Goal: Task Accomplishment & Management: Manage account settings

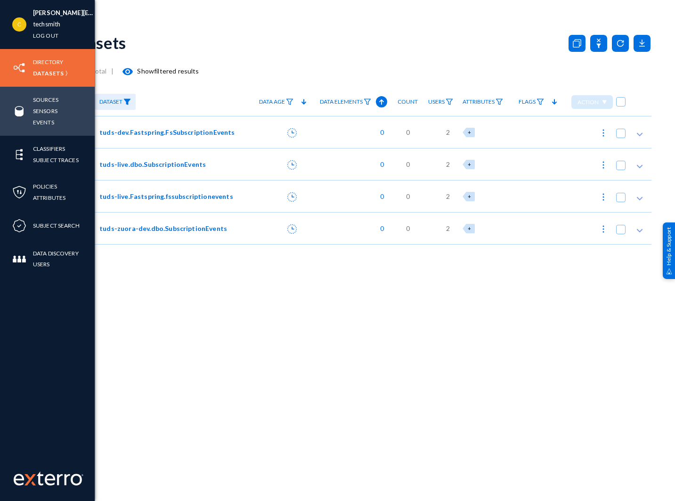
click at [53, 90] on div "Sources Sensors Events" at bounding box center [47, 111] width 95 height 49
click at [51, 95] on link "Sources" at bounding box center [45, 99] width 25 height 11
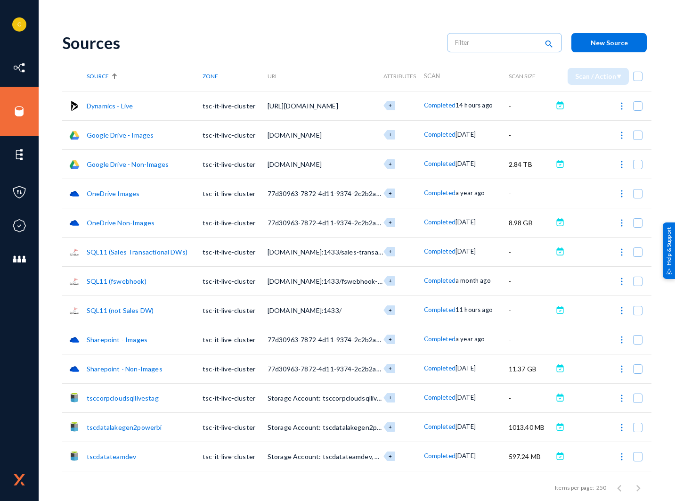
drag, startPoint x: 119, startPoint y: 135, endPoint x: 183, endPoint y: 39, distance: 115.7
click at [210, 18] on div "[PERSON_NAME][EMAIL_ADDRESS][DOMAIN_NAME] techsmith Log out Directory Datasets …" at bounding box center [337, 250] width 675 height 501
click at [146, 163] on link "Google Drive - Non-Images" at bounding box center [128, 164] width 82 height 8
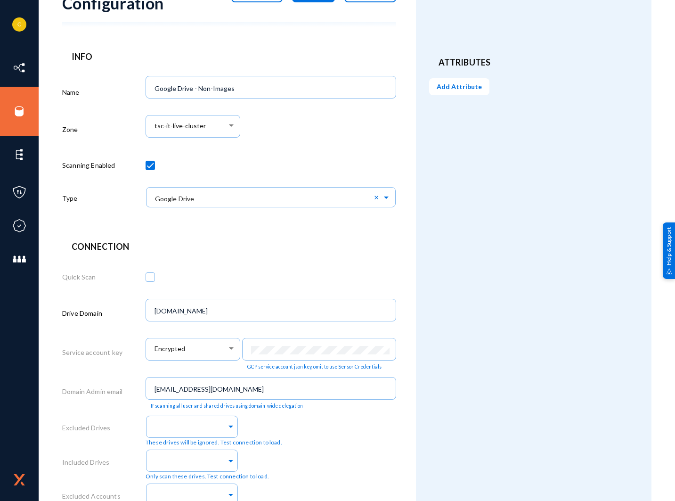
scroll to position [235, 0]
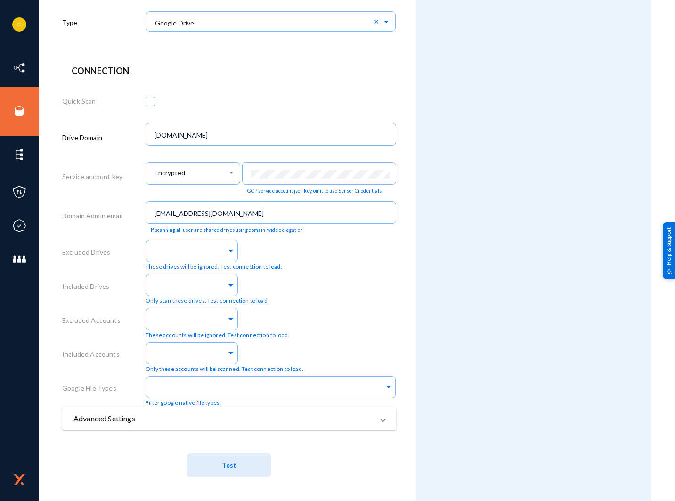
click at [336, 419] on mat-panel-title "Advanced Settings" at bounding box center [224, 418] width 300 height 11
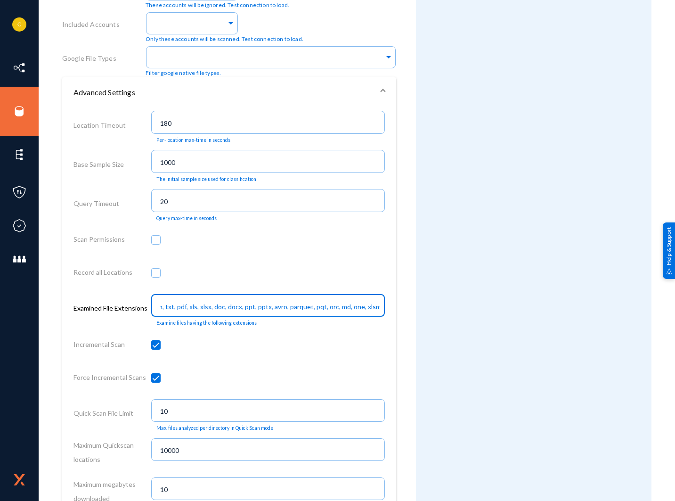
scroll to position [0, 0]
drag, startPoint x: 198, startPoint y: 308, endPoint x: 132, endPoint y: 307, distance: 66.0
click at [132, 307] on div "Examined File Extensions csv, json, txt, pdf, xls, xlsx, doc, docx, ppt, pptx, …" at bounding box center [229, 310] width 311 height 39
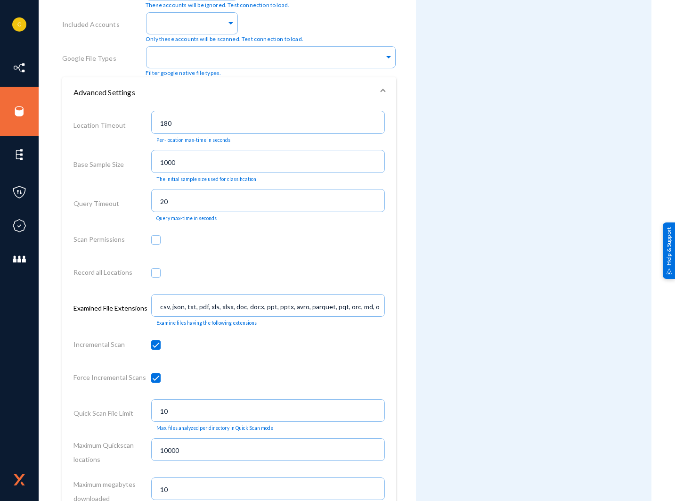
click at [400, 277] on form "Source Configuration Cancel Save Delete Info Name Google Drive - Non-Images Zon…" at bounding box center [239, 192] width 354 height 1466
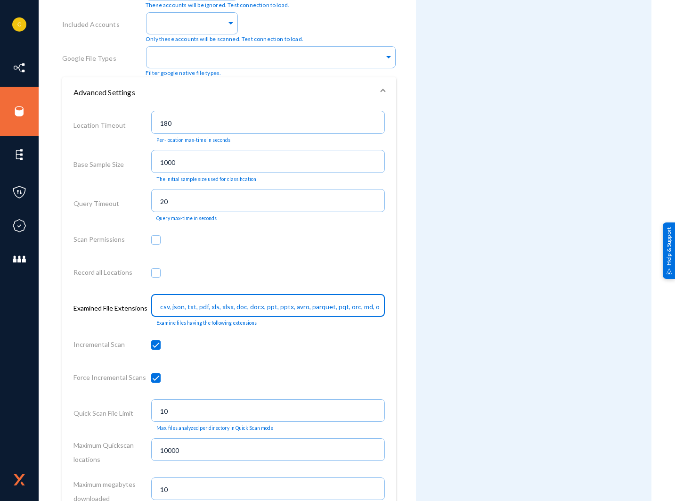
scroll to position [0, 140]
drag, startPoint x: 288, startPoint y: 309, endPoint x: 352, endPoint y: 308, distance: 64.1
click at [352, 308] on input "csv, json, txt, pdf, xls, xlsx, doc, docx, ppt, pptx, avro, parquet, pqt, orc, …" at bounding box center [270, 307] width 220 height 8
click at [286, 308] on input "csv, json, txt, pdf, xls, xlsx, doc, docx, ppt, pptx, avro, parquet, pqt, orc, …" at bounding box center [270, 307] width 220 height 8
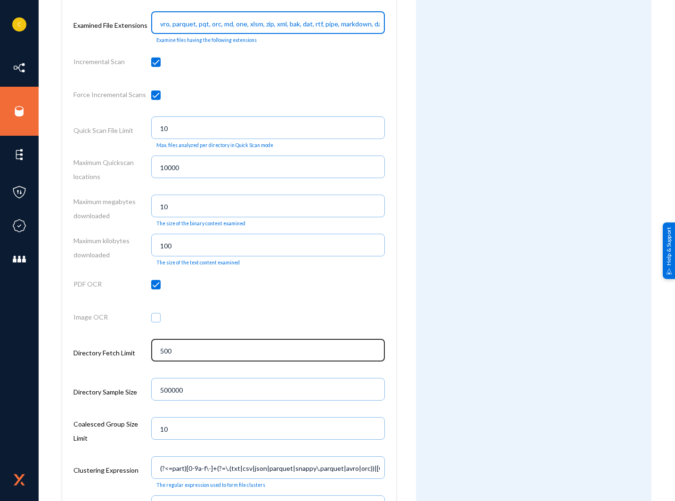
scroll to position [989, 0]
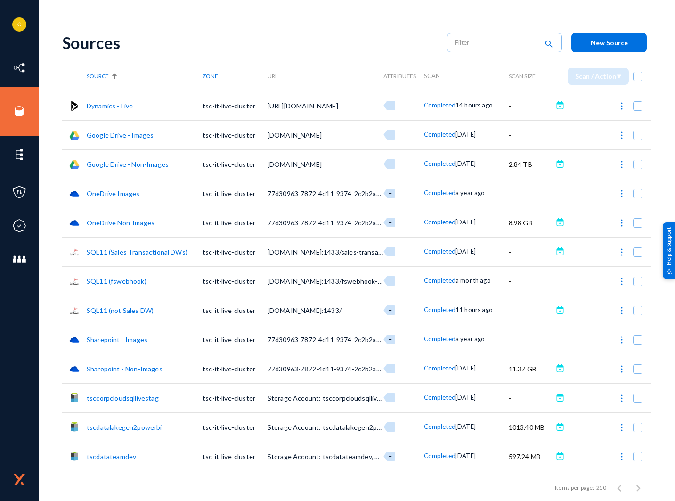
click at [130, 135] on link "Google Drive - Images" at bounding box center [120, 135] width 67 height 8
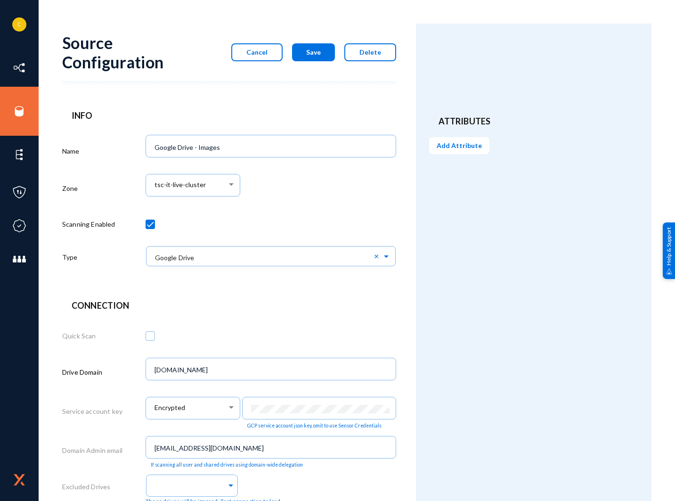
scroll to position [235, 0]
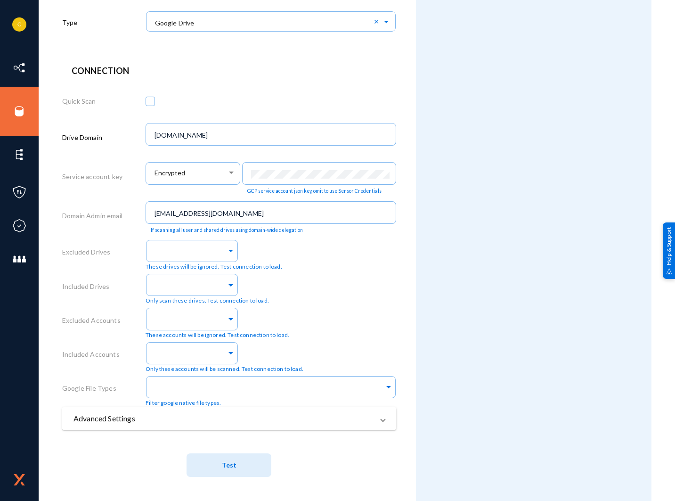
click at [327, 423] on mat-panel-title "Advanced Settings" at bounding box center [224, 418] width 300 height 11
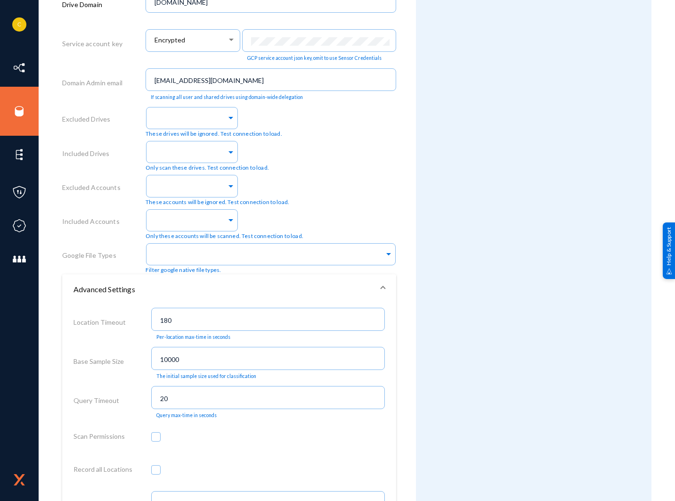
scroll to position [471, 0]
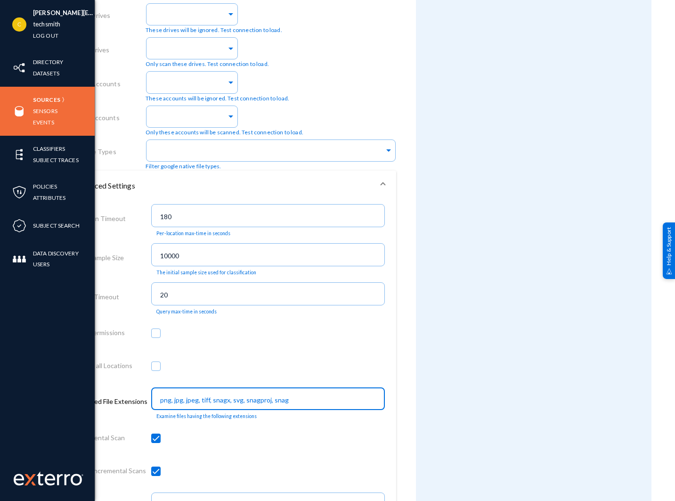
drag, startPoint x: 216, startPoint y: 376, endPoint x: 38, endPoint y: 354, distance: 179.4
click at [38, 354] on div "[PERSON_NAME][EMAIL_ADDRESS][DOMAIN_NAME] techsmith Log out Directory Datasets …" at bounding box center [337, 250] width 675 height 501
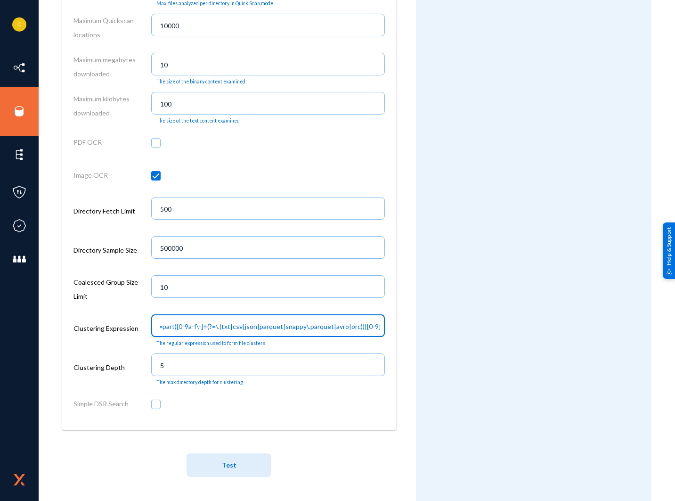
scroll to position [0, 0]
drag, startPoint x: 286, startPoint y: 326, endPoint x: 57, endPoint y: 321, distance: 229.1
click at [53, 322] on div "[PERSON_NAME][EMAIL_ADDRESS][DOMAIN_NAME] techsmith Log out Directory Datasets …" at bounding box center [337, 250] width 675 height 501
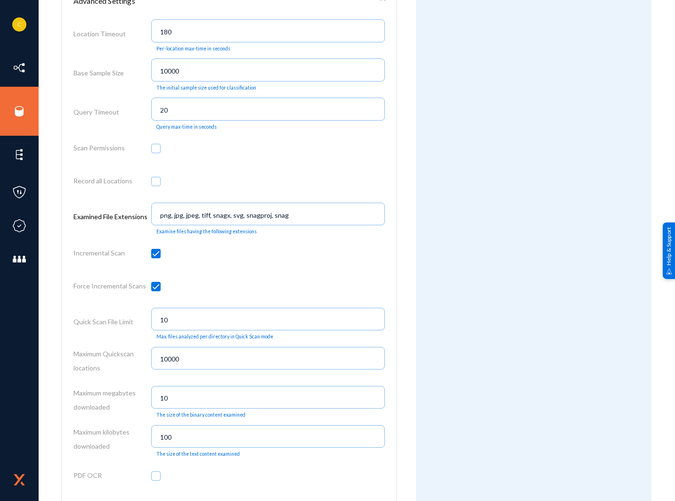
scroll to position [518, 0]
